Goal: Find specific page/section: Find specific page/section

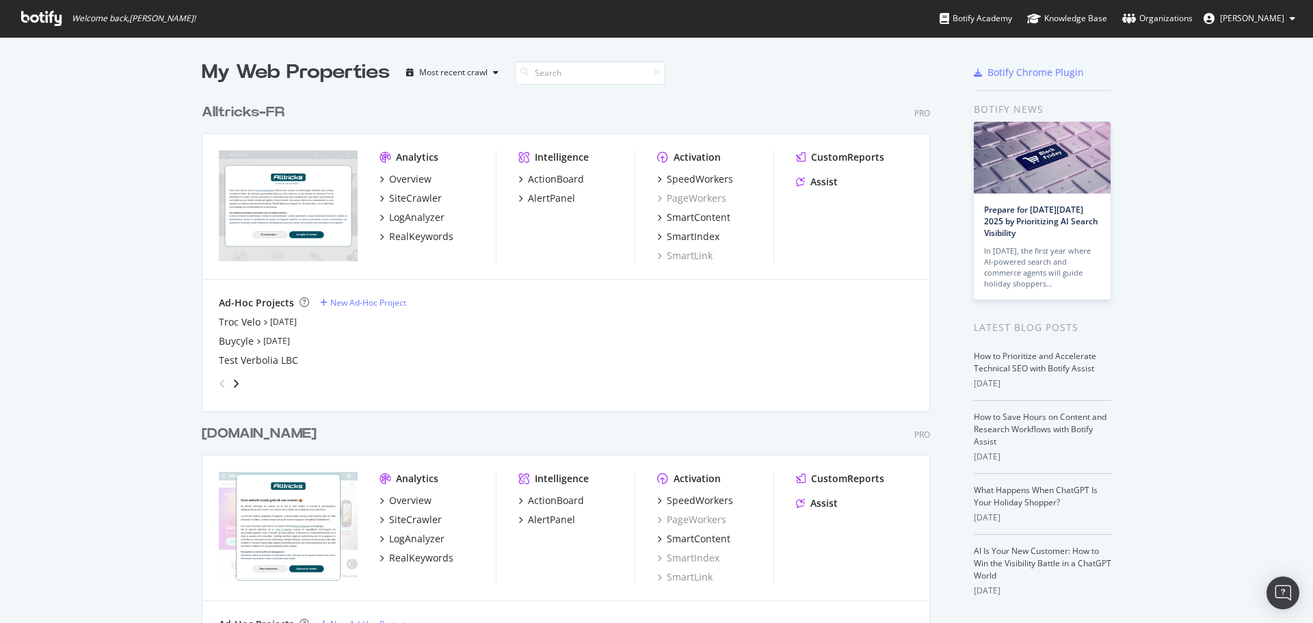
scroll to position [613, 1292]
click at [397, 193] on div "SiteCrawler" at bounding box center [415, 198] width 53 height 14
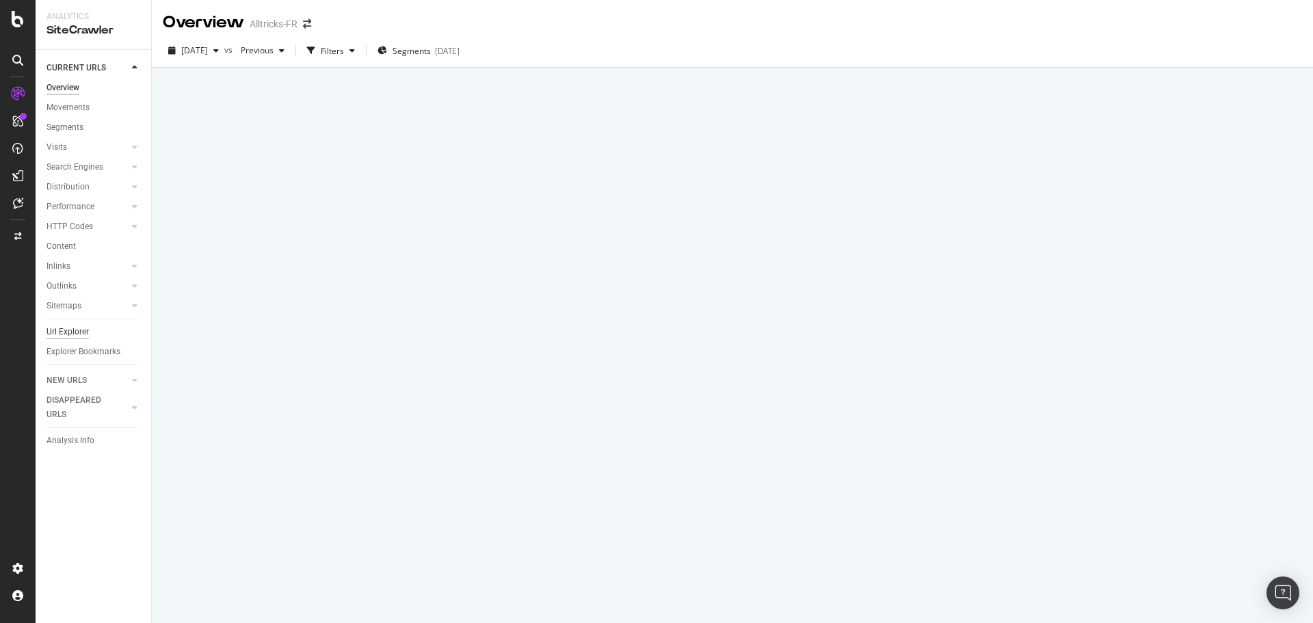
click at [70, 330] on div "Url Explorer" at bounding box center [68, 332] width 42 height 14
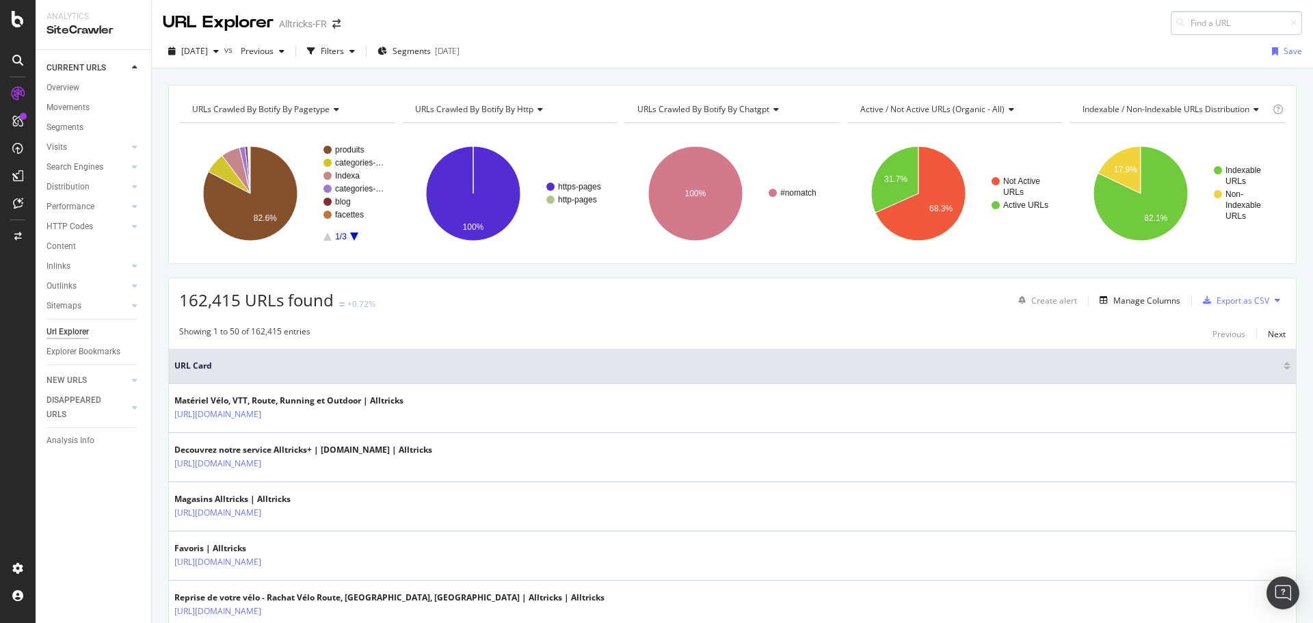
click at [1212, 18] on input at bounding box center [1236, 23] width 131 height 24
type input "[URL][DOMAIN_NAME]"
click at [999, 38] on div "[DATE] vs Previous Filters Segments [DATE] Save" at bounding box center [732, 52] width 1161 height 34
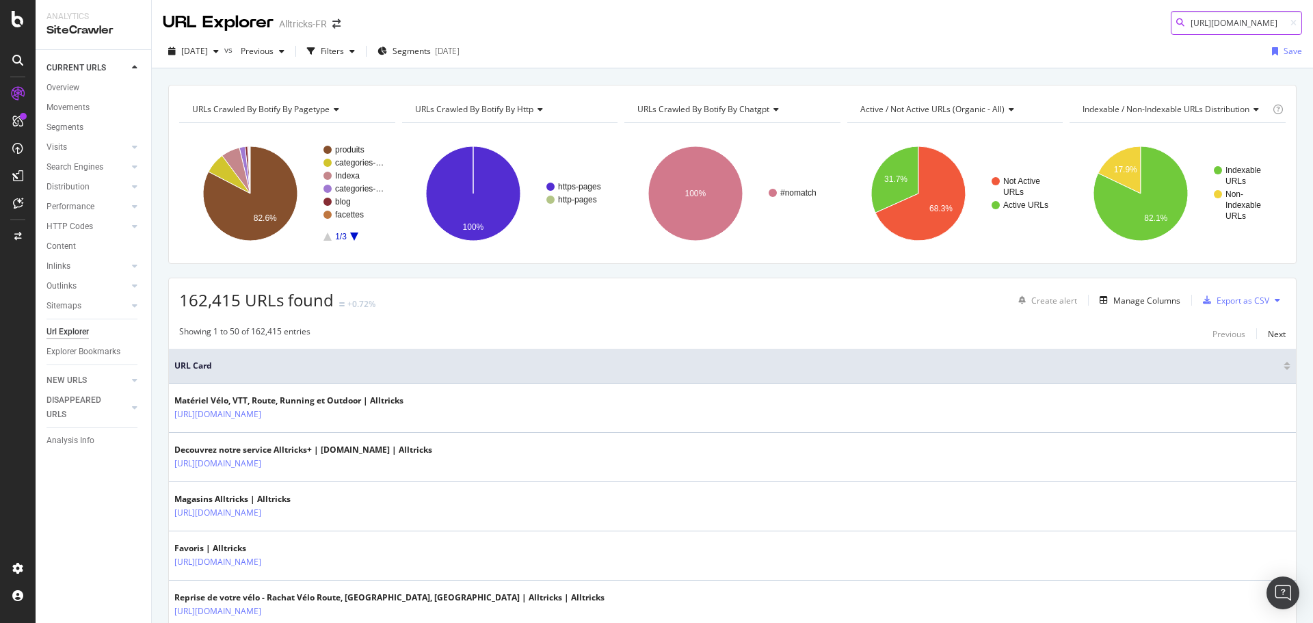
click at [1195, 23] on input "[URL][DOMAIN_NAME]" at bounding box center [1236, 23] width 131 height 24
click at [1197, 15] on input "[URL][DOMAIN_NAME]" at bounding box center [1236, 23] width 131 height 24
